Goal: Transaction & Acquisition: Purchase product/service

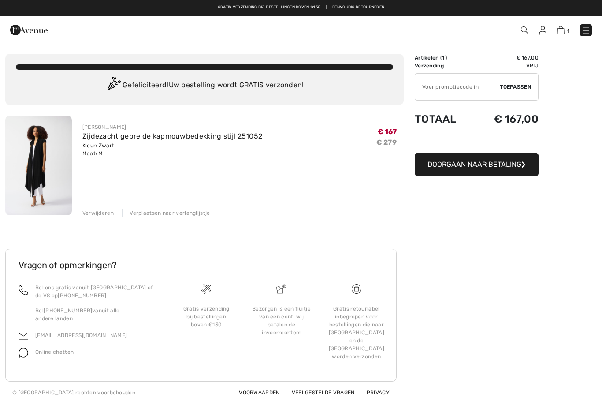
click at [546, 26] on img at bounding box center [542, 30] width 7 height 9
click at [539, 32] on img at bounding box center [542, 30] width 7 height 9
click at [539, 26] on img at bounding box center [542, 30] width 7 height 9
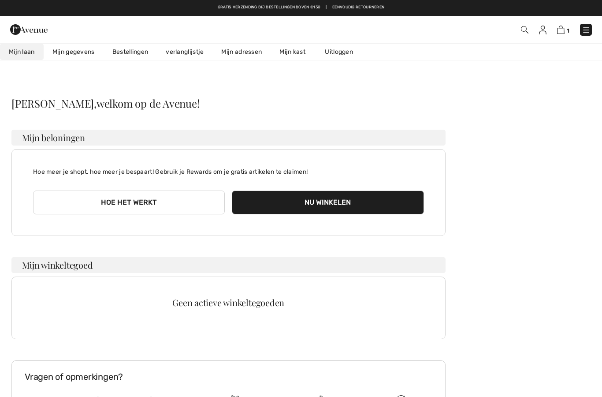
click at [139, 48] on font "Bestellingen" at bounding box center [130, 51] width 36 height 7
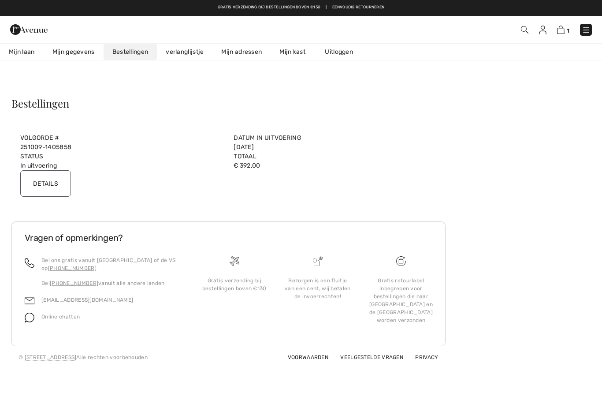
click at [50, 179] on input "Details" at bounding box center [45, 183] width 51 height 26
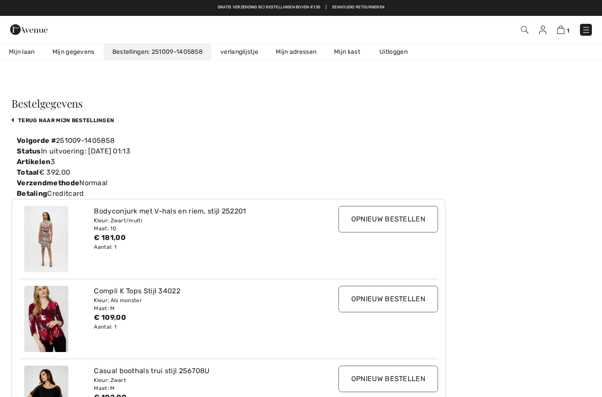
click at [130, 215] on font "Bodyconjurk met V-hals en riem, stijl 252201" at bounding box center [170, 211] width 152 height 8
click at [214, 204] on div "Bodyconjurk met V-hals en riem, stijl 252201 Kleur: Zwart/multi Maat: 10 € 181,…" at bounding box center [228, 238] width 419 height 79
click at [123, 244] on div "Aantal: 1" at bounding box center [211, 247] width 234 height 8
click at [48, 238] on img at bounding box center [46, 239] width 44 height 66
click at [46, 239] on img at bounding box center [46, 239] width 44 height 66
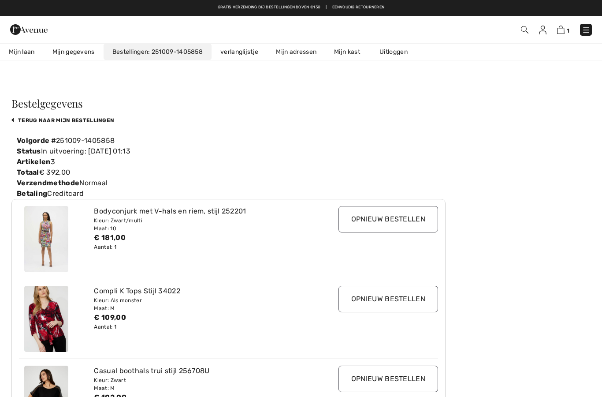
click at [66, 238] on img at bounding box center [46, 239] width 44 height 66
click at [151, 203] on div "Bodyconjurk met V-hals en riem, stijl 252201 Kleur: Zwart/multi Maat: 10 € 181,…" at bounding box center [228, 238] width 419 height 79
click at [165, 208] on font "Bodyconjurk met V-hals en riem, stijl 252201" at bounding box center [170, 211] width 152 height 8
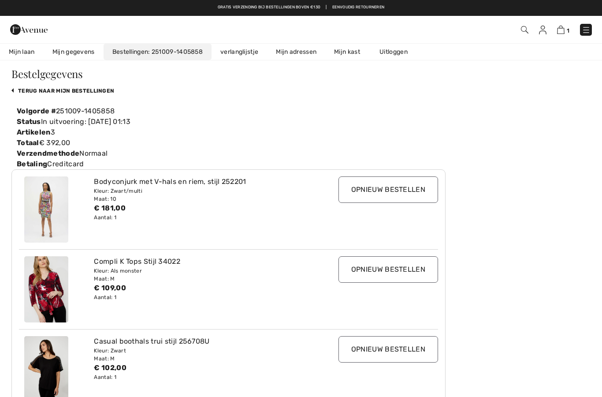
scroll to position [88, 0]
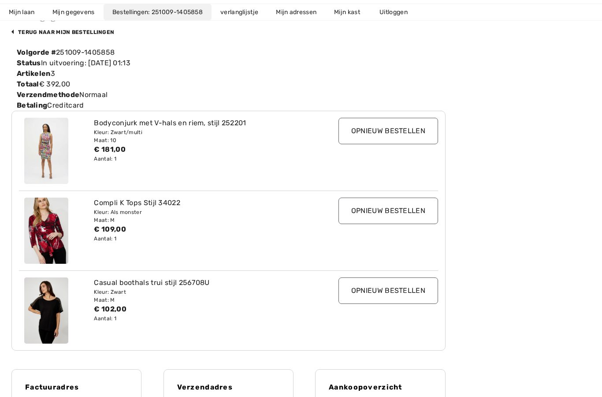
click at [144, 286] on font "Casual boothals trui stijl 256708U" at bounding box center [151, 282] width 115 height 8
click at [148, 282] on font "Casual boothals trui stijl 256708U" at bounding box center [151, 282] width 115 height 8
click at [118, 309] on font "€ 102,00" at bounding box center [110, 308] width 32 height 8
click at [141, 324] on div "Casual boothals trui stijl 256708U Kleur: Zwart Maat: M € 102,00 Aantal: 1" at bounding box center [211, 310] width 244 height 66
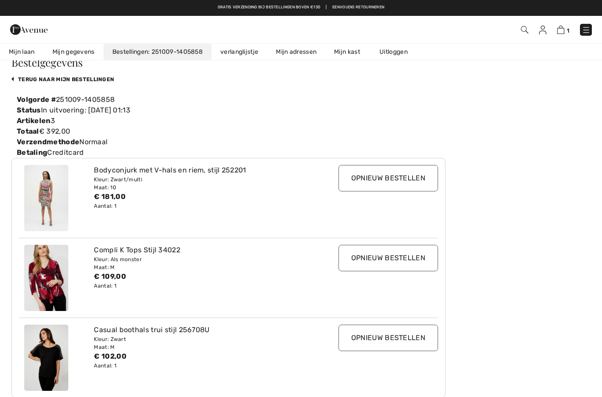
scroll to position [0, 0]
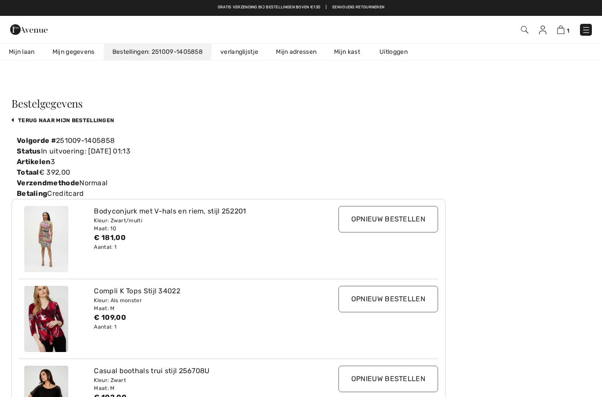
click at [20, 45] on link "Mijn laan" at bounding box center [22, 52] width 44 height 16
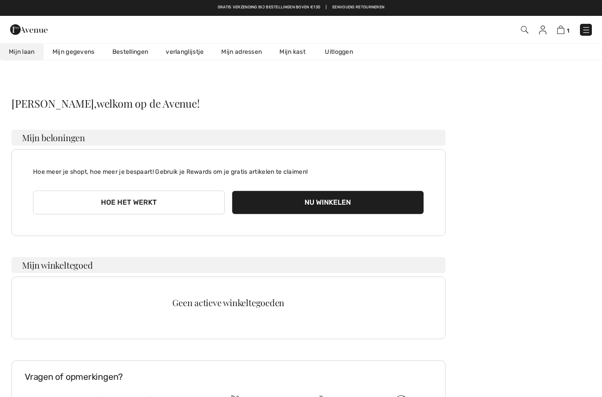
click at [25, 23] on img at bounding box center [28, 30] width 37 height 18
click at [24, 35] on img at bounding box center [28, 30] width 37 height 18
click at [30, 35] on img at bounding box center [28, 30] width 37 height 18
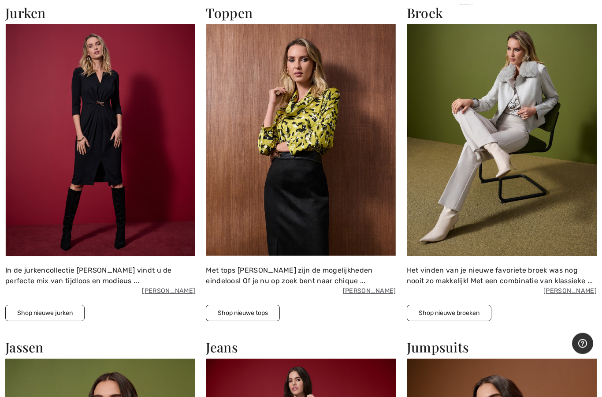
scroll to position [1420, 0]
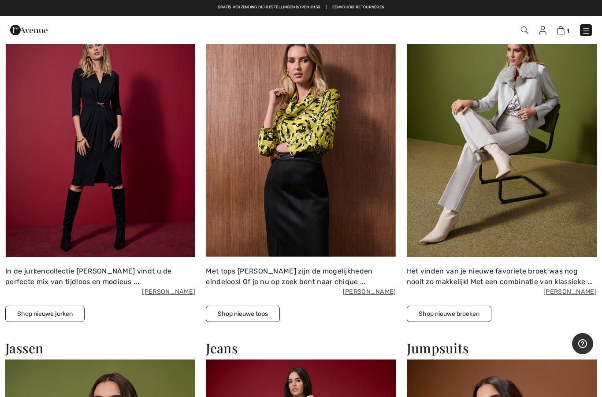
click at [121, 162] on img at bounding box center [100, 141] width 190 height 232
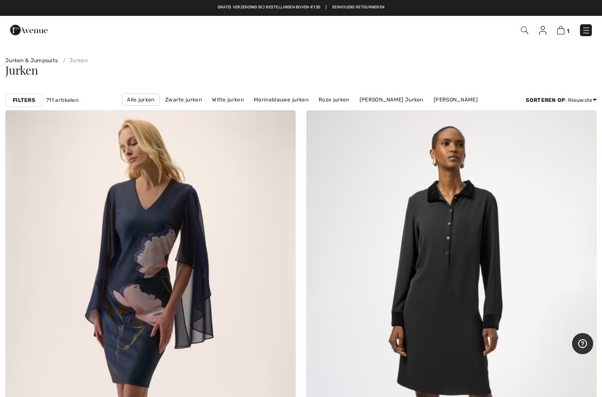
click at [28, 31] on img at bounding box center [28, 30] width 37 height 18
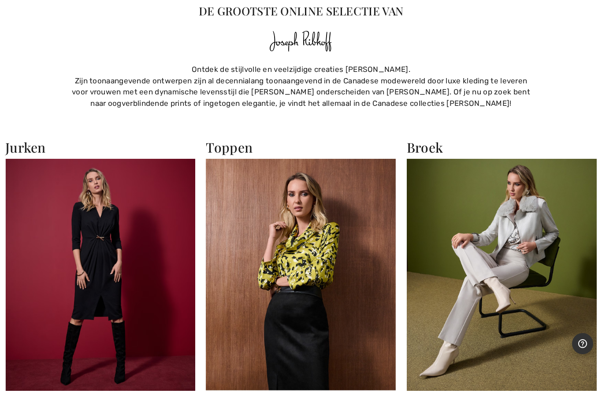
scroll to position [1287, 0]
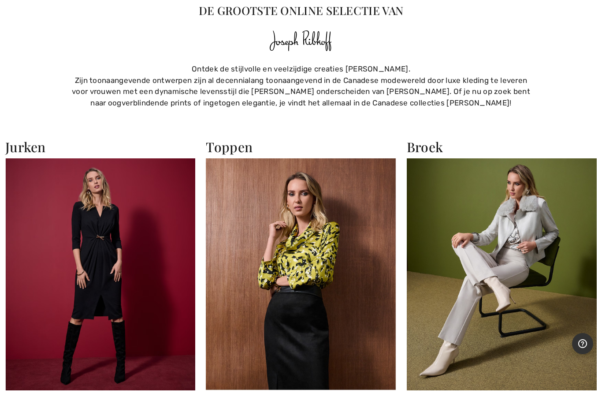
click at [73, 298] on img at bounding box center [100, 274] width 190 height 232
click at [122, 300] on img at bounding box center [100, 274] width 190 height 232
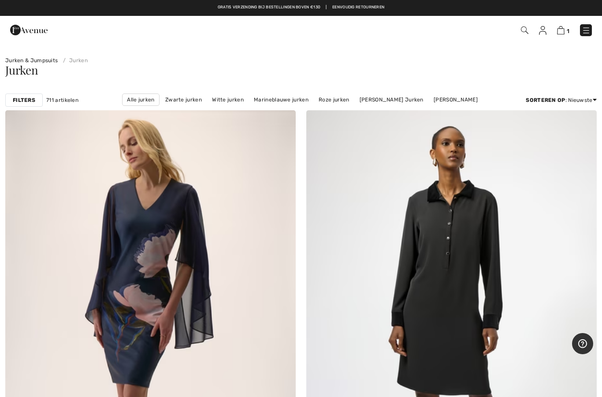
click at [24, 96] on div "Filters" at bounding box center [23, 99] width 37 height 13
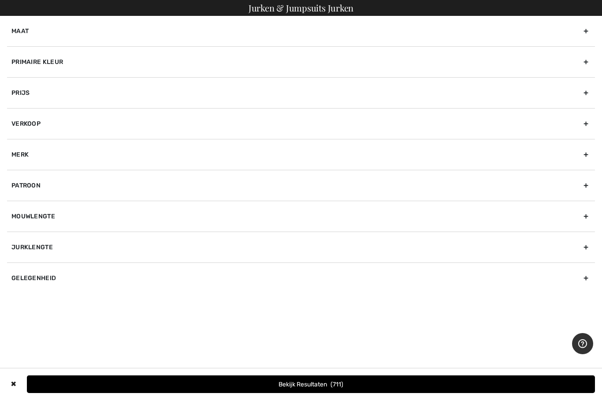
click at [110, 61] on div "Primaire kleur" at bounding box center [301, 61] width 588 height 31
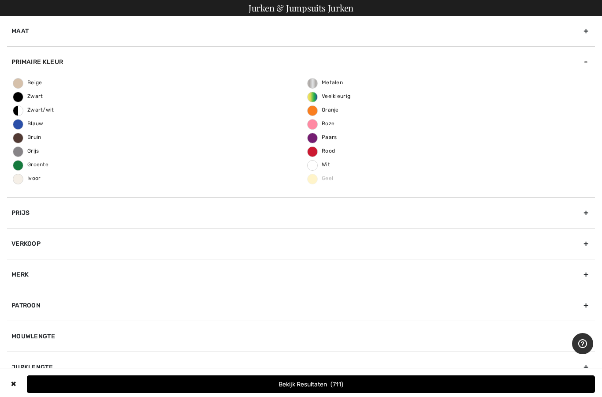
click at [342, 95] on font "Veelkleurig" at bounding box center [336, 96] width 29 height 6
click at [0, 0] on input "Veelkleurig" at bounding box center [0, 0] width 0 height 0
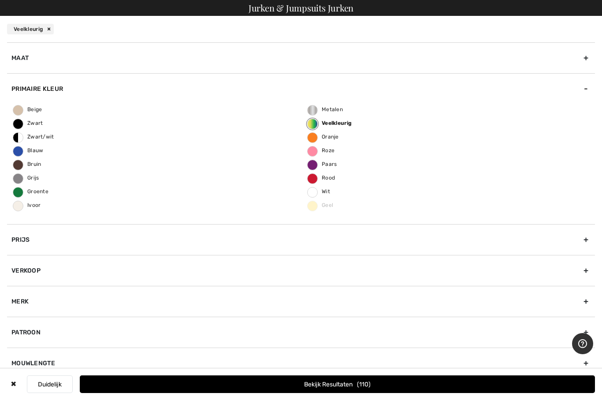
click at [587, 59] on div "Maat" at bounding box center [301, 57] width 588 height 31
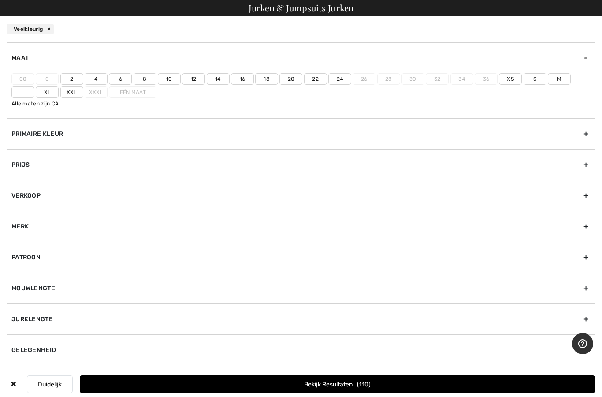
click at [174, 81] on label "10" at bounding box center [169, 78] width 23 height 11
click at [0, 0] on input"] "10" at bounding box center [0, 0] width 0 height 0
click at [326, 388] on button "Bekijk resultaten 32" at bounding box center [337, 384] width 515 height 18
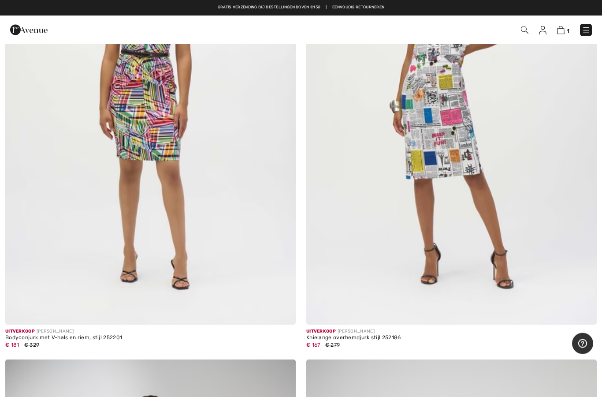
scroll to position [4055, 0]
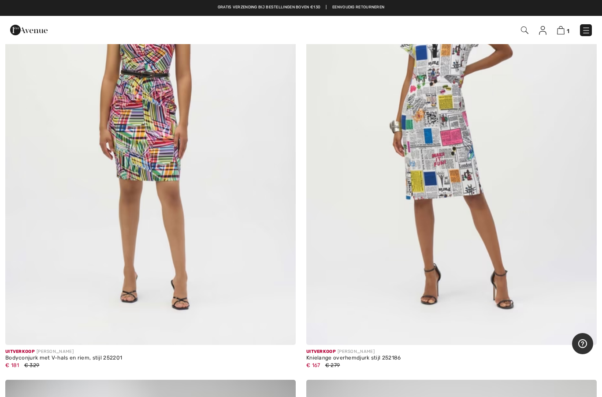
click at [155, 139] on img at bounding box center [150, 127] width 290 height 436
click at [164, 159] on img at bounding box center [150, 127] width 290 height 436
click at [166, 166] on img at bounding box center [150, 127] width 290 height 436
